Goal: Task Accomplishment & Management: Complete application form

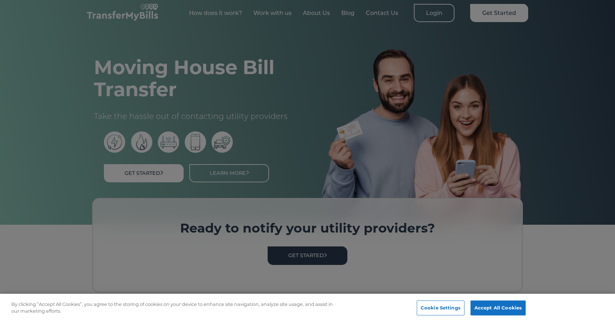
scroll to position [5, 0]
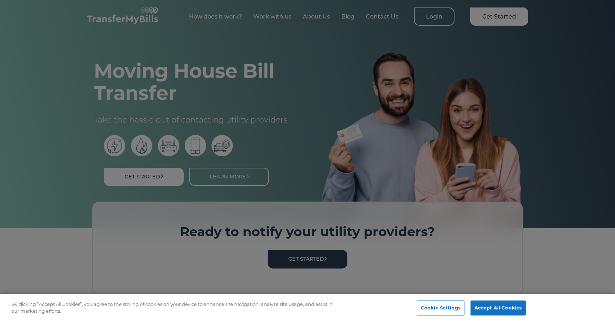
click at [438, 16] on div at bounding box center [307, 161] width 615 height 323
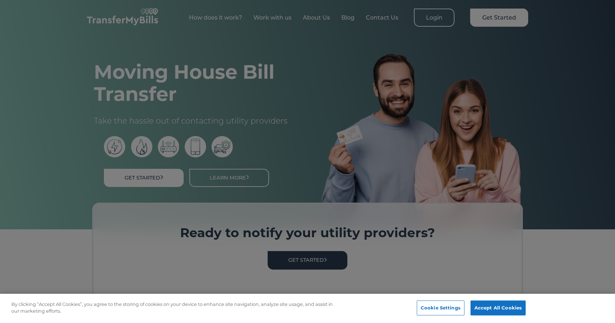
click at [438, 16] on div at bounding box center [307, 161] width 615 height 323
click at [438, 20] on div at bounding box center [307, 161] width 615 height 323
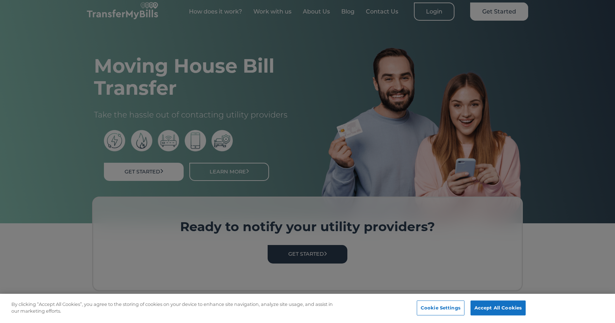
scroll to position [5, 0]
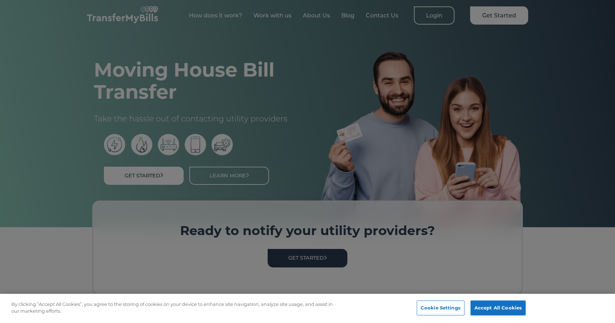
click at [438, 21] on div at bounding box center [307, 161] width 615 height 323
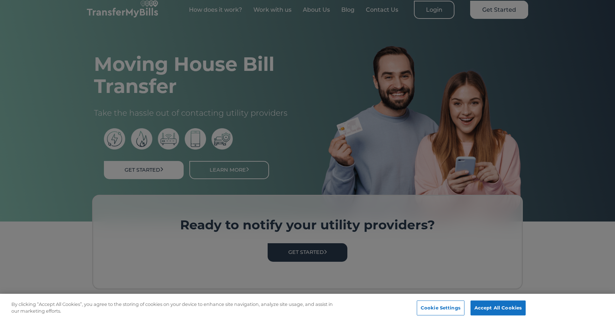
click at [438, 21] on div at bounding box center [307, 161] width 615 height 323
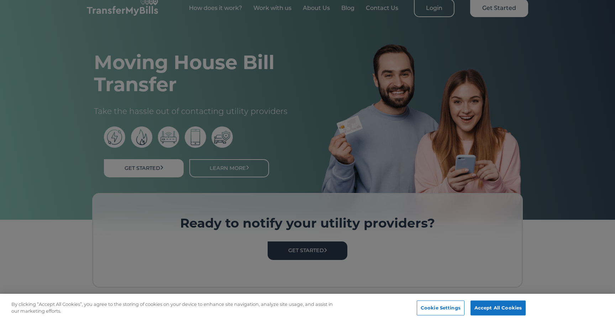
click at [437, 16] on div at bounding box center [307, 161] width 615 height 323
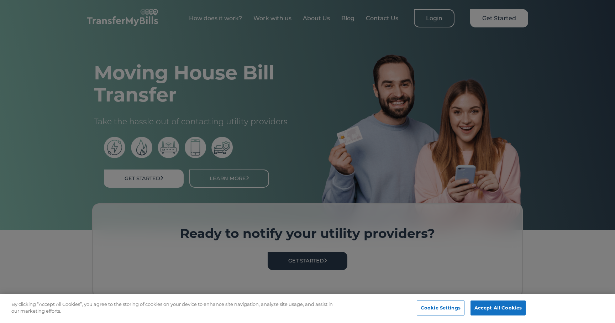
scroll to position [10, 0]
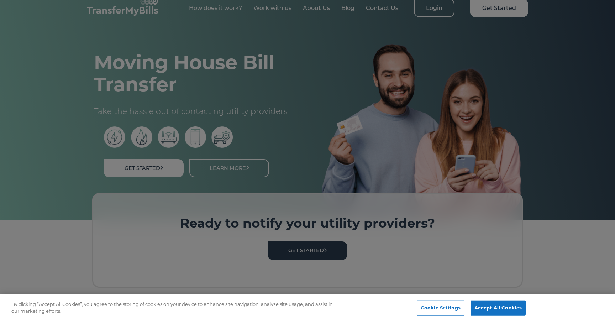
click at [434, 11] on div at bounding box center [307, 161] width 615 height 323
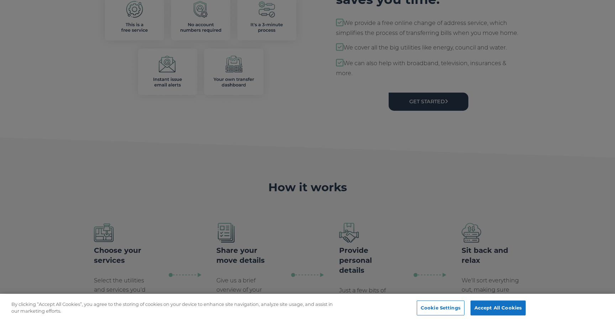
scroll to position [395, 0]
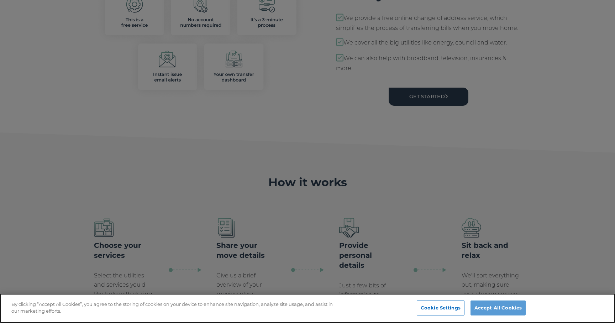
click at [492, 310] on button "Accept All Cookies" at bounding box center [498, 308] width 55 height 15
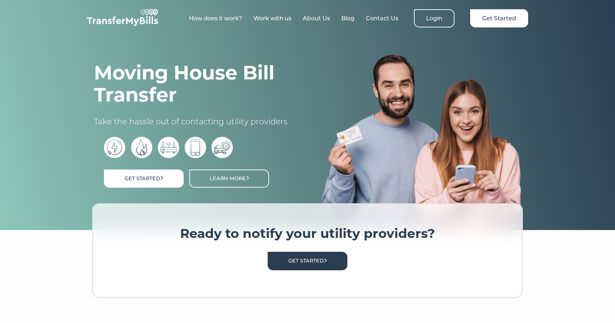
scroll to position [0, 0]
click at [439, 17] on link "Login" at bounding box center [434, 18] width 41 height 18
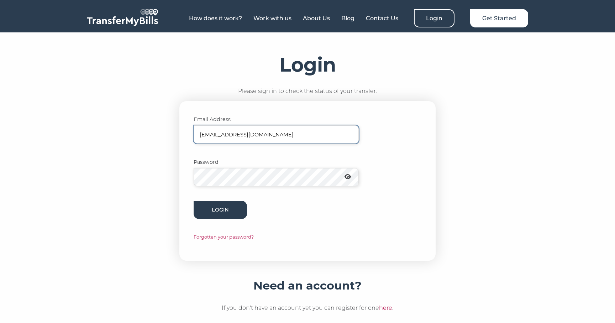
type input "melissandal89@gmail.com"
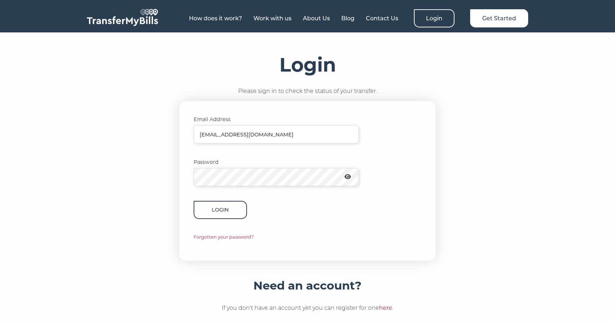
click at [237, 208] on button "Login" at bounding box center [220, 210] width 53 height 18
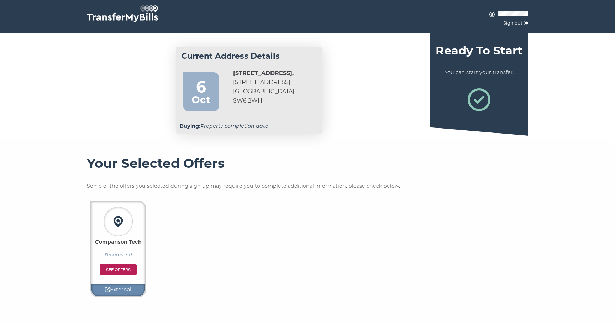
click at [208, 105] on div "Oct" at bounding box center [201, 100] width 28 height 16
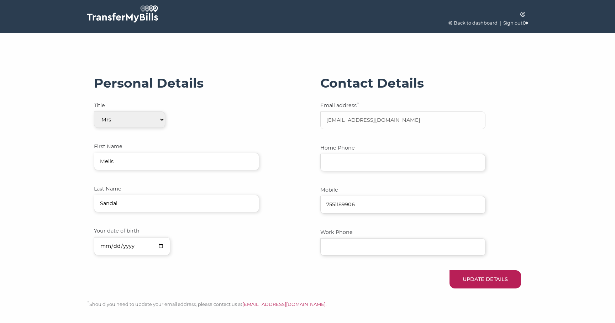
select select "1"
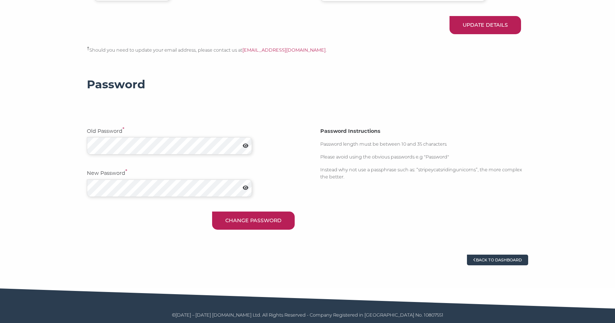
scroll to position [254, 0]
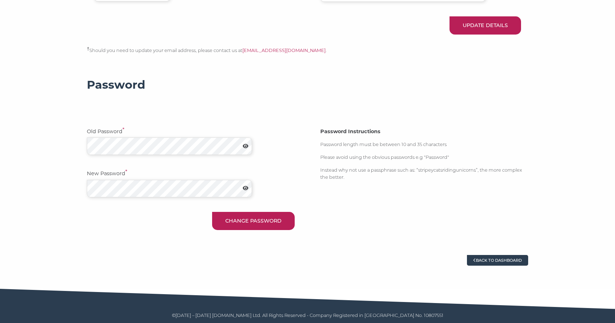
click at [507, 256] on link "Back to dashboard" at bounding box center [497, 260] width 61 height 11
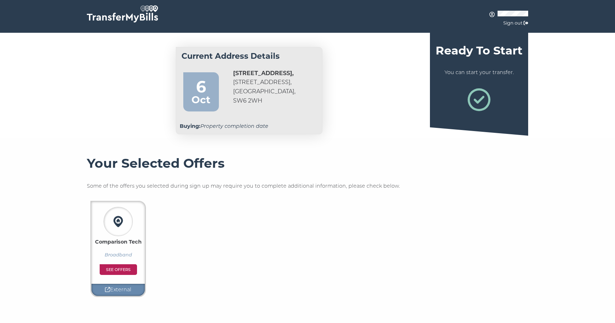
scroll to position [0, 0]
click at [477, 102] on icon at bounding box center [479, 99] width 23 height 23
click at [477, 49] on h4 "Ready To Start" at bounding box center [479, 50] width 88 height 14
click at [478, 74] on p "You can start your transfer." at bounding box center [479, 72] width 88 height 8
click at [478, 107] on icon at bounding box center [479, 99] width 23 height 23
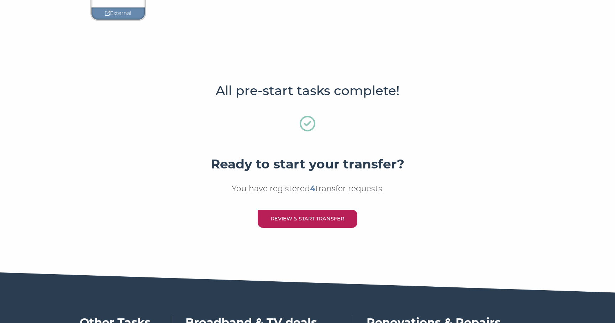
scroll to position [282, 0]
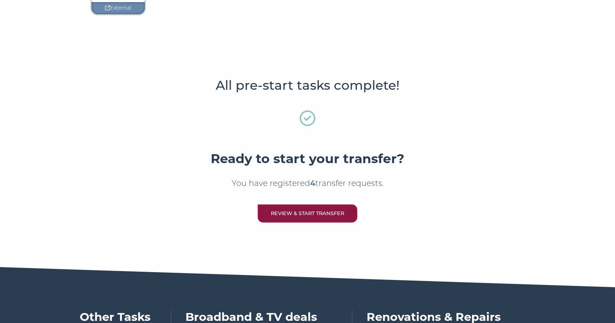
click at [290, 207] on link "Review & Start Transfer" at bounding box center [308, 213] width 100 height 18
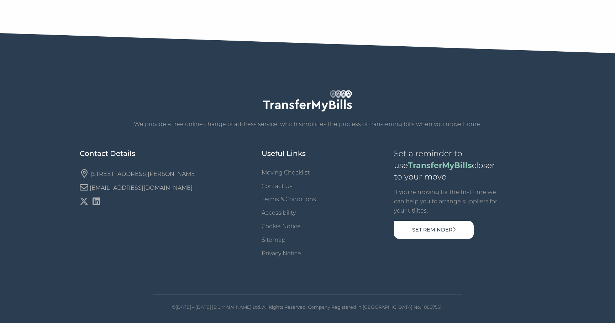
scroll to position [181, 0]
click at [279, 187] on link "Contact Us" at bounding box center [277, 186] width 31 height 7
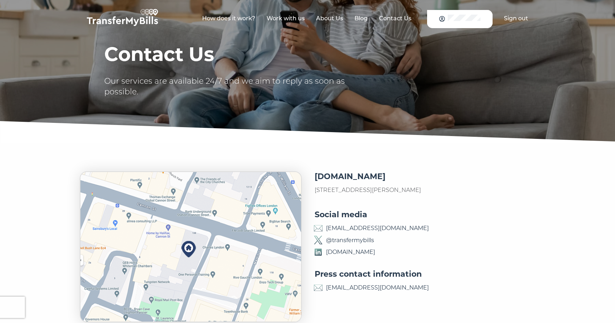
scroll to position [1, 0]
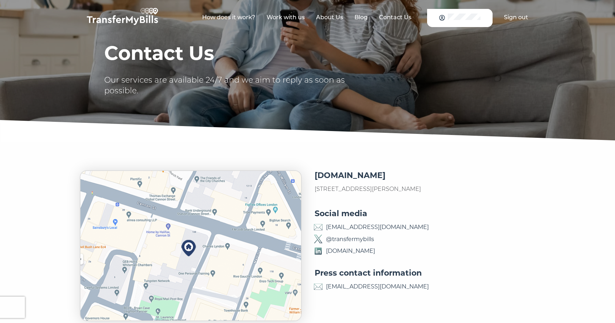
click at [334, 18] on link "About Us" at bounding box center [329, 17] width 27 height 7
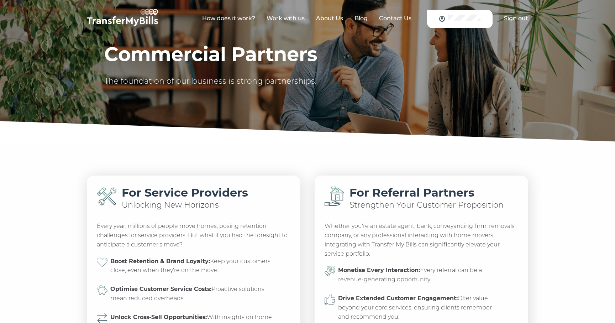
click at [244, 21] on link "How does it work?" at bounding box center [228, 18] width 53 height 7
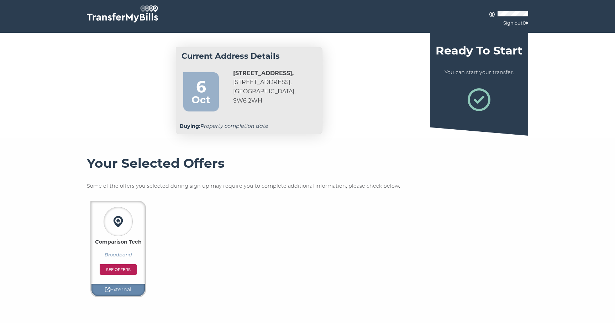
click at [480, 100] on icon at bounding box center [479, 99] width 23 height 23
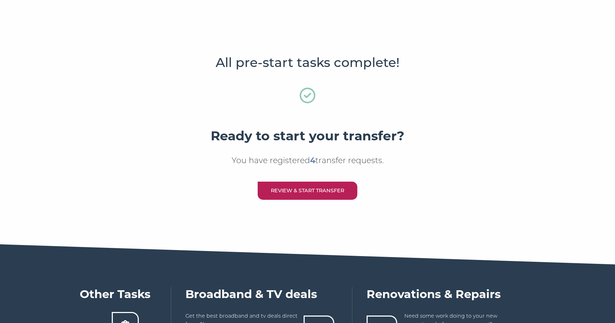
scroll to position [310, 0]
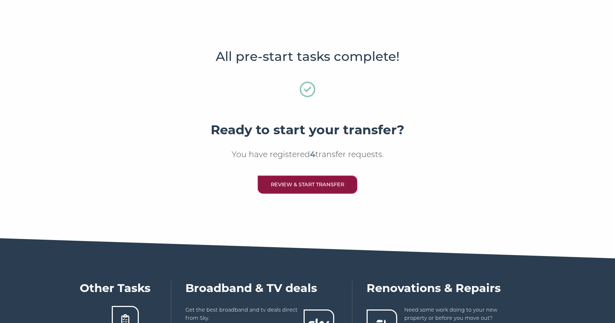
click at [306, 184] on link "Review & Start Transfer" at bounding box center [308, 185] width 100 height 18
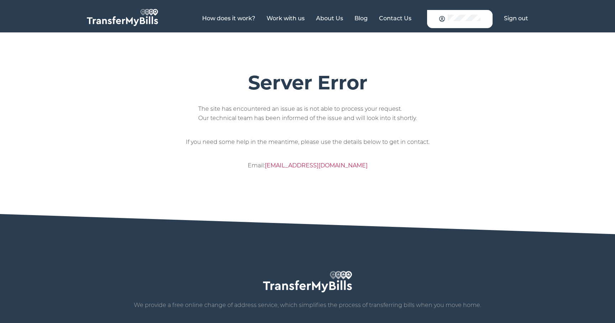
scroll to position [10, 0]
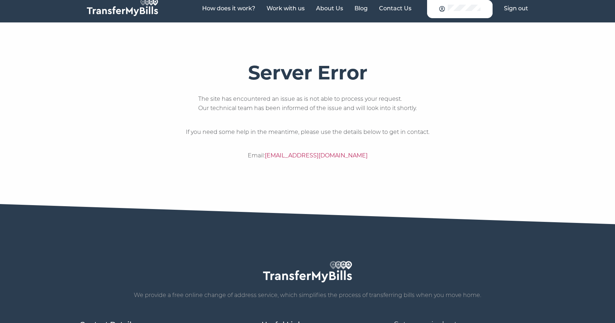
click at [495, 142] on div "Server Error The site has encountered an issue as is not able to process your r…" at bounding box center [308, 124] width 456 height 125
click at [478, 149] on div "Server Error The site has encountered an issue as is not able to process your r…" at bounding box center [308, 124] width 456 height 125
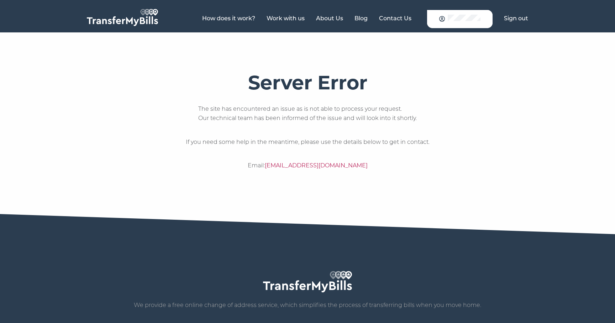
scroll to position [0, 0]
